Goal: Information Seeking & Learning: Find contact information

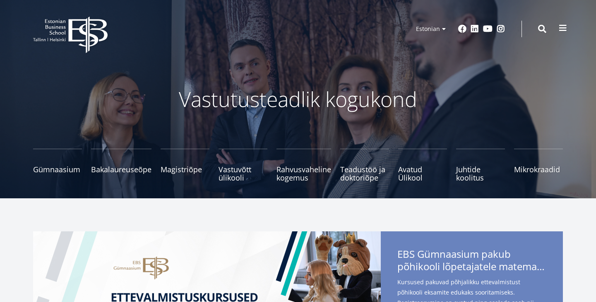
click at [559, 24] on span at bounding box center [563, 28] width 8 height 8
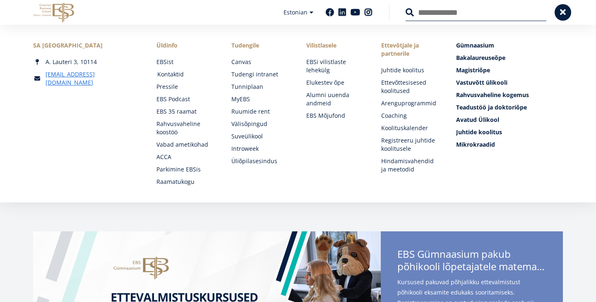
click at [167, 77] on link "Kontaktid" at bounding box center [186, 74] width 58 height 8
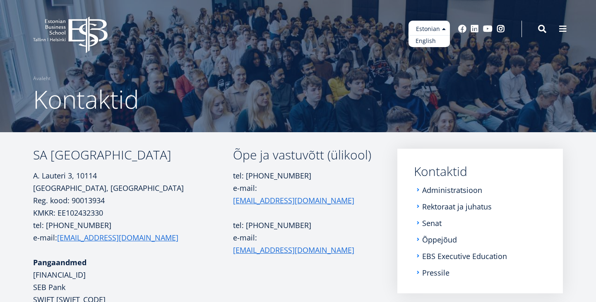
click at [436, 36] on link "English" at bounding box center [428, 41] width 41 height 12
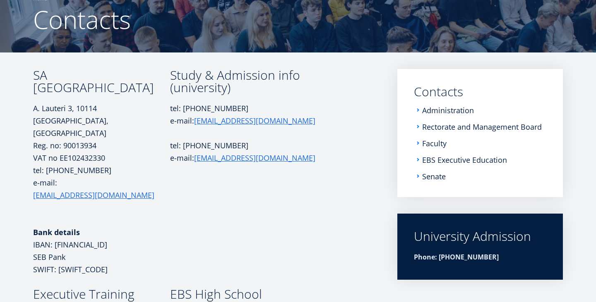
scroll to position [79, 0]
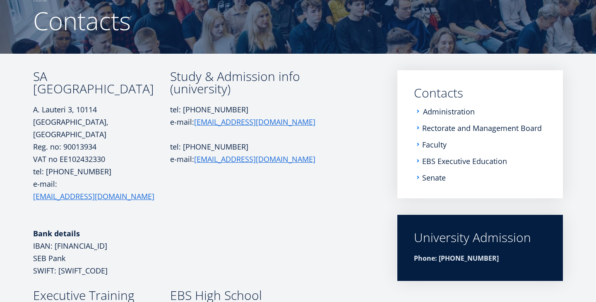
click at [455, 113] on link "Administration" at bounding box center [449, 112] width 52 height 8
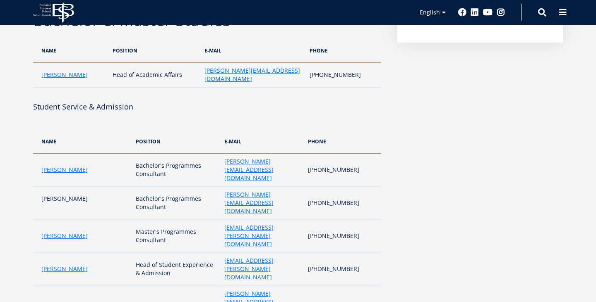
scroll to position [235, 0]
drag, startPoint x: 276, startPoint y: 226, endPoint x: 210, endPoint y: 226, distance: 66.2
click at [220, 253] on td "[EMAIL_ADDRESS][PERSON_NAME][DOMAIN_NAME]" at bounding box center [261, 269] width 83 height 33
copy link "[EMAIL_ADDRESS][PERSON_NAME][DOMAIN_NAME]"
